Goal: Check status

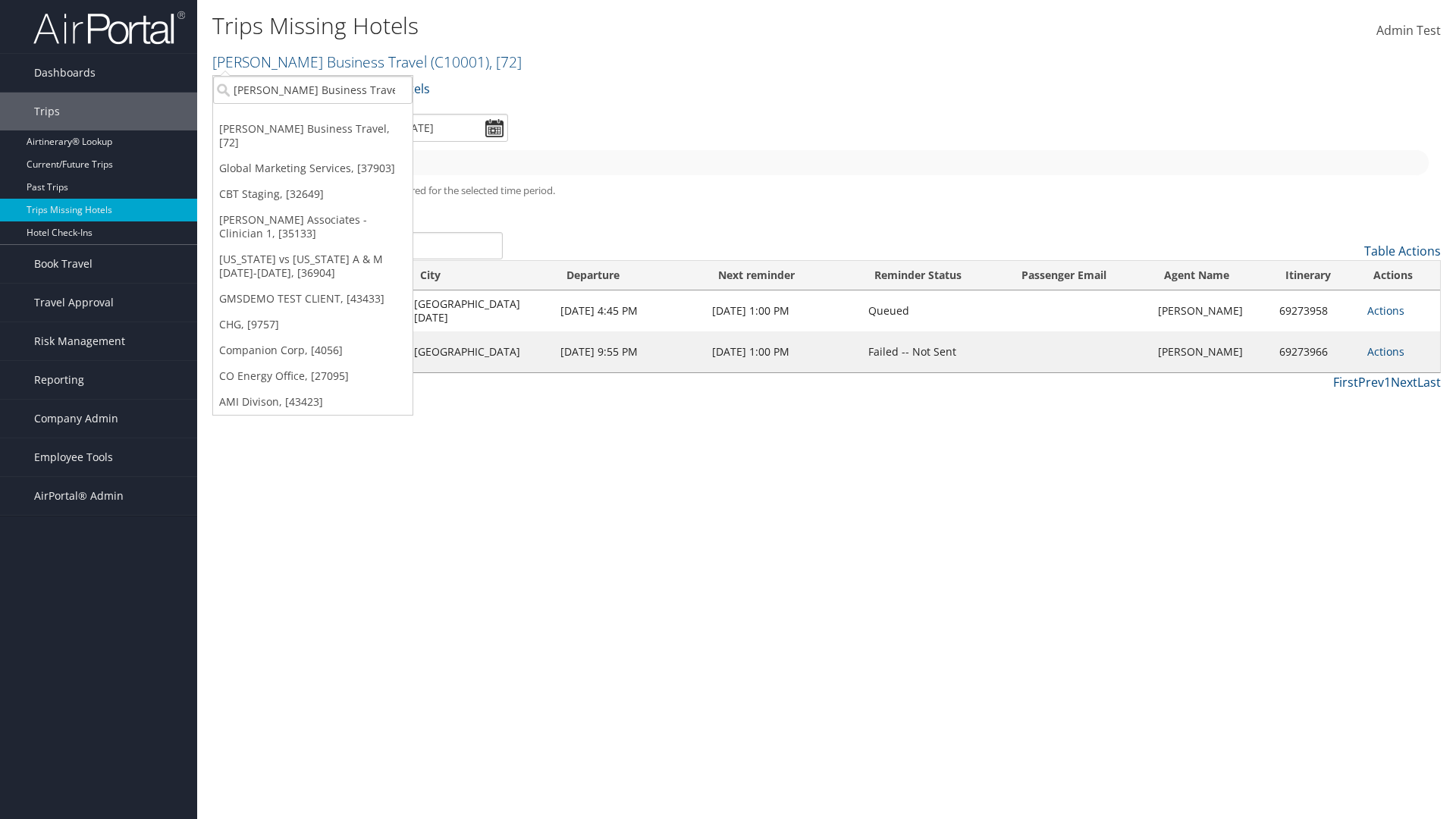
type input "[PERSON_NAME] Business Travel"
click at [334, 131] on div "Account" at bounding box center [334, 130] width 258 height 14
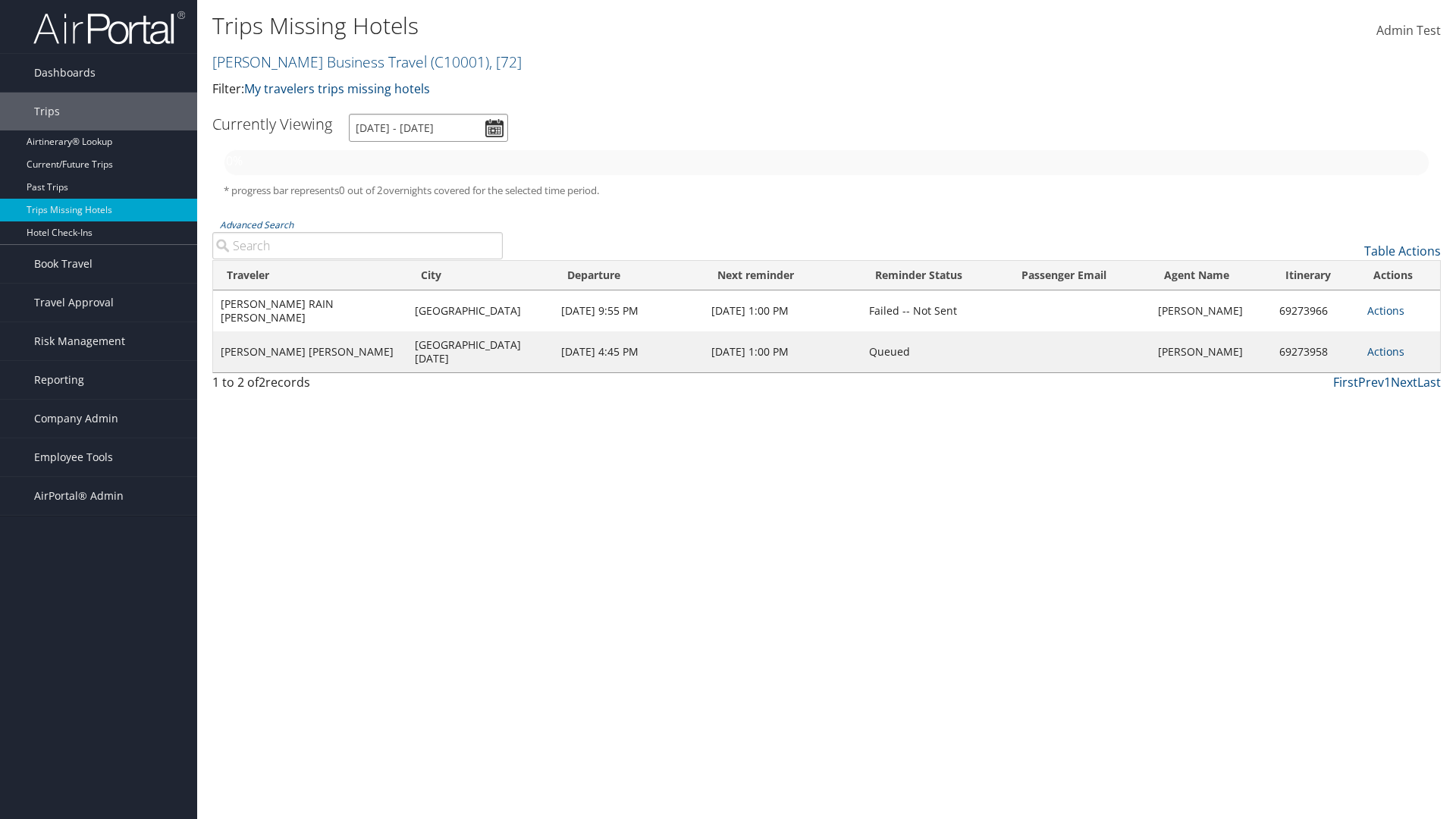
click at [429, 128] on input "[DATE] - [DATE]" at bounding box center [428, 128] width 159 height 28
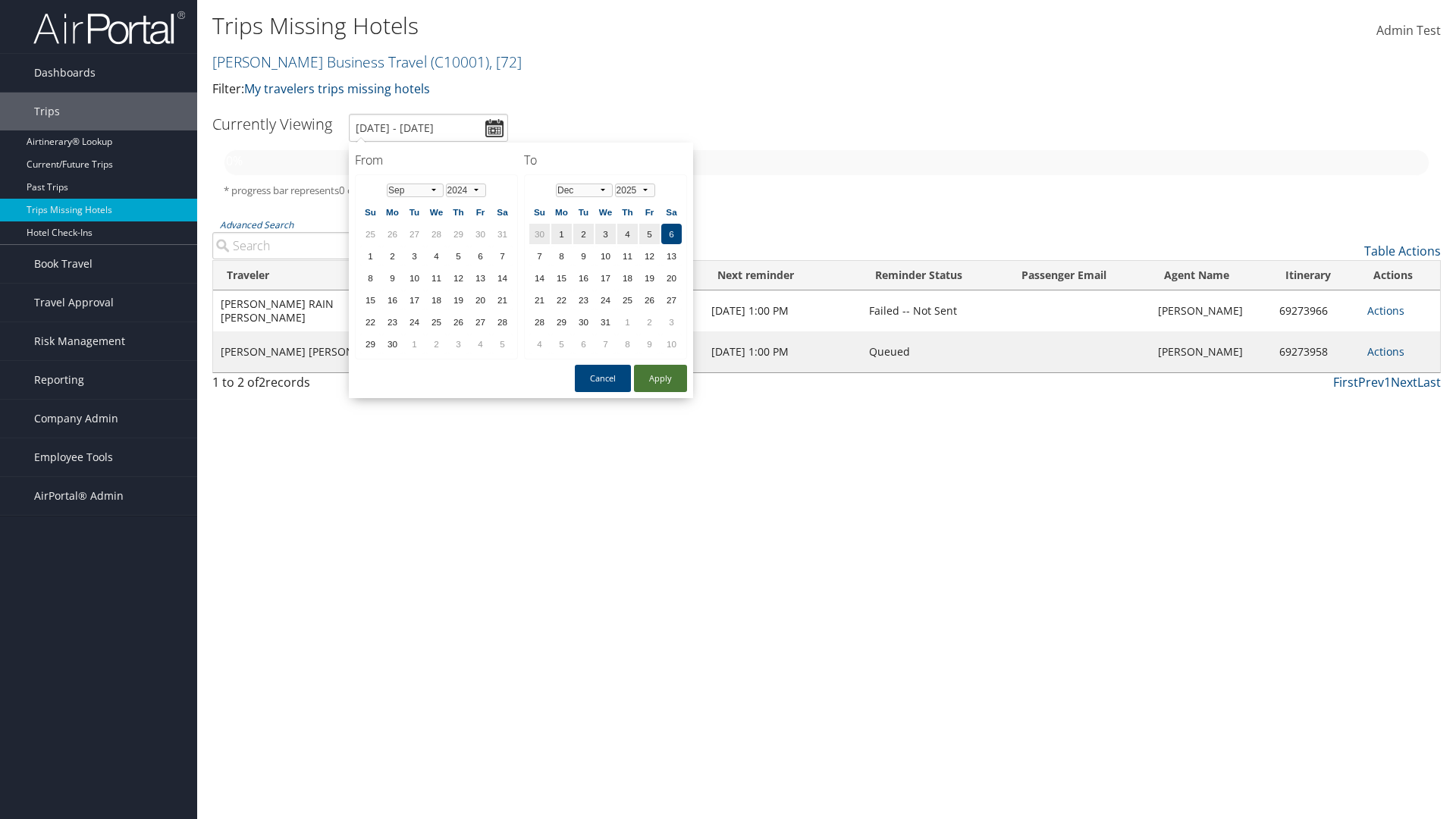
click at [458, 234] on td "29" at bounding box center [459, 234] width 21 height 20
click at [660, 378] on button "Apply" at bounding box center [660, 377] width 53 height 27
type input "[DATE] - [DATE]"
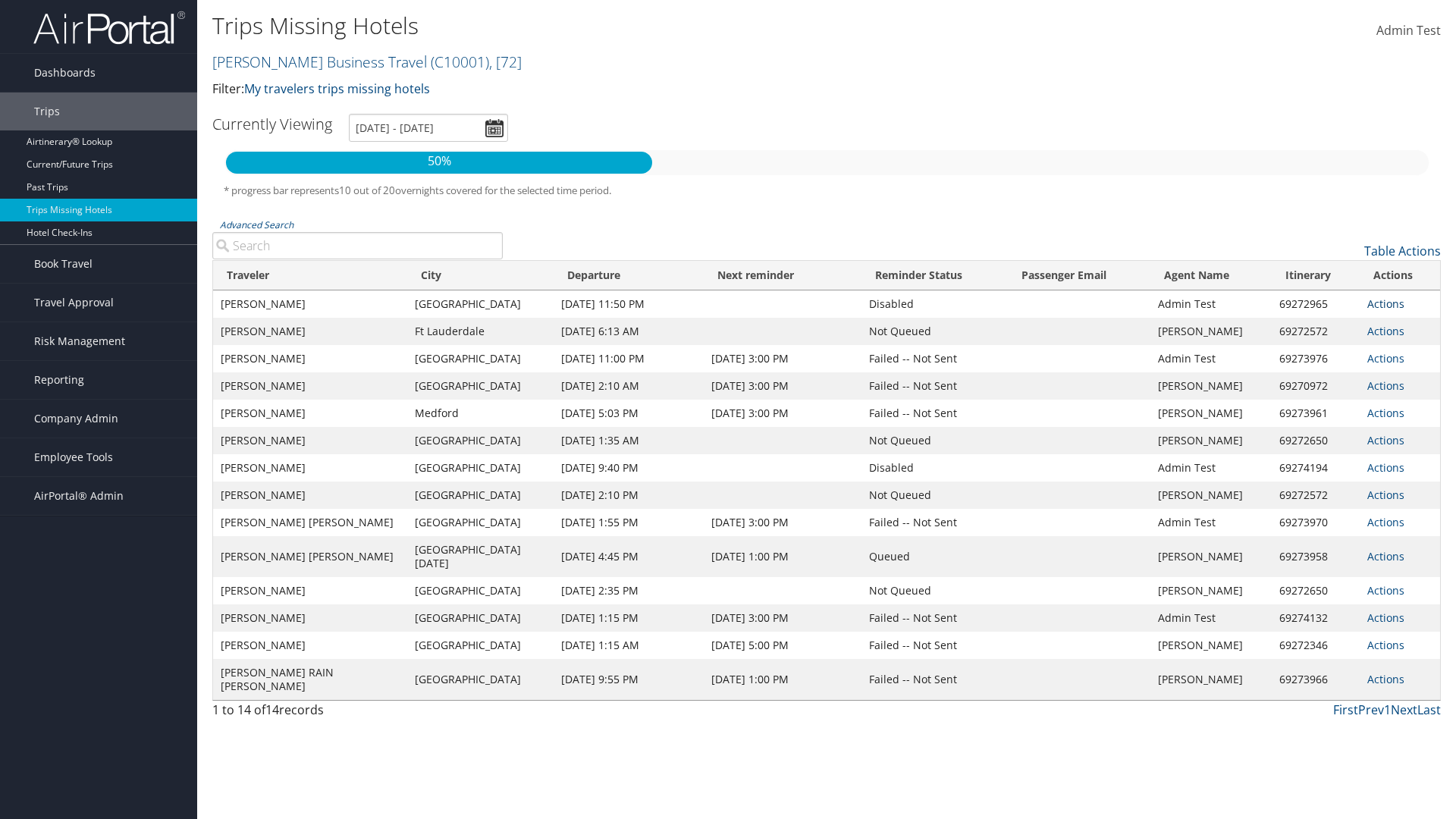
click at [1384, 303] on link "Actions" at bounding box center [1386, 303] width 37 height 14
click at [1400, 333] on link "View Itinerary" at bounding box center [1401, 333] width 70 height 39
